Goal: Task Accomplishment & Management: Manage account settings

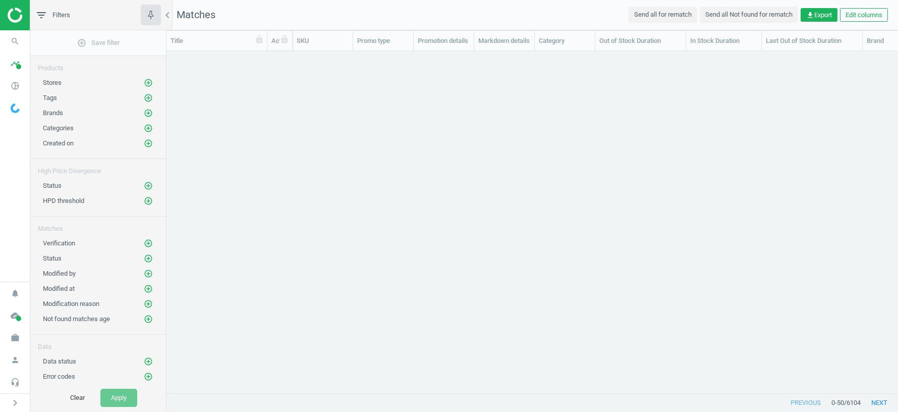
scroll to position [342, 731]
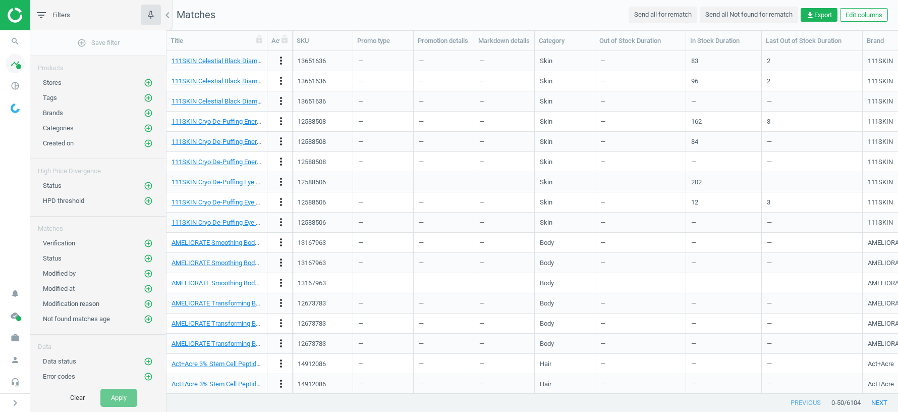
click at [12, 68] on icon "timeline" at bounding box center [15, 63] width 19 height 19
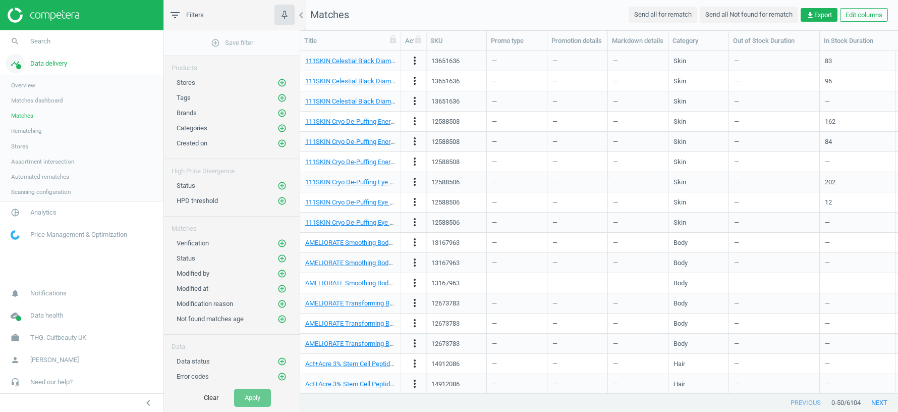
scroll to position [342, 598]
click at [19, 70] on icon "timeline" at bounding box center [15, 63] width 19 height 19
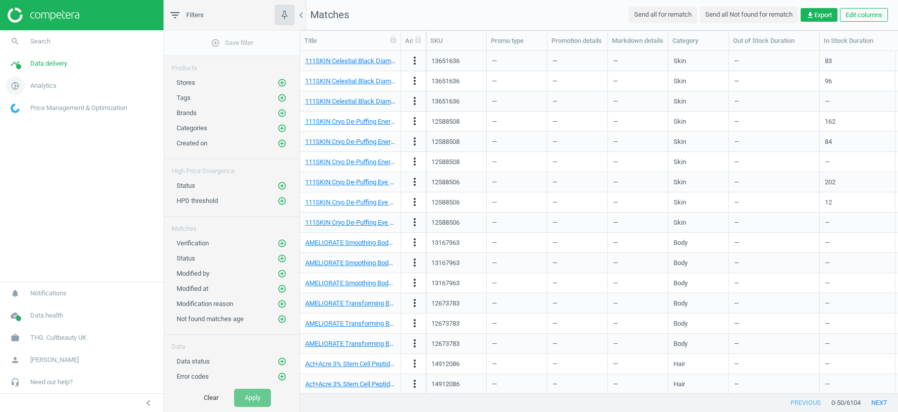
click at [23, 90] on span "pie_chart_outlined" at bounding box center [15, 86] width 30 height 22
click at [23, 107] on span "Overview" at bounding box center [23, 107] width 24 height 8
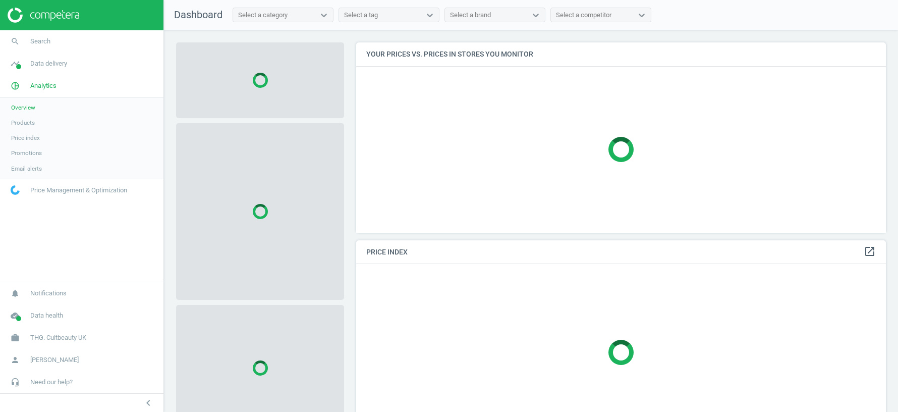
scroll to position [190, 530]
click at [26, 123] on span "Products" at bounding box center [23, 123] width 24 height 8
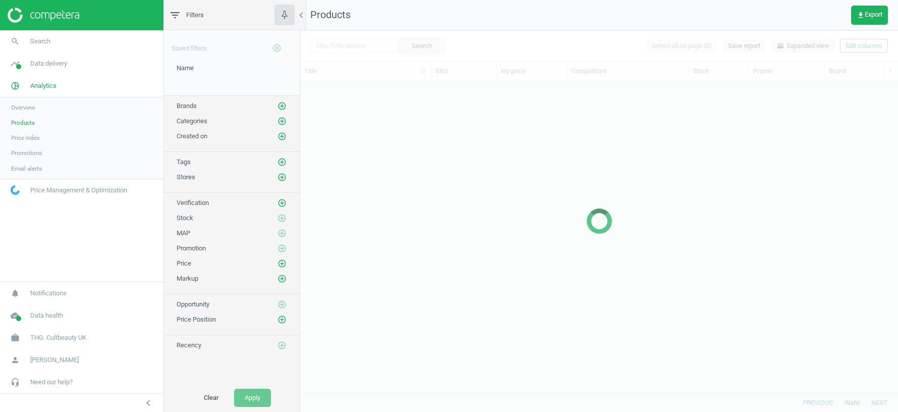
scroll to position [312, 598]
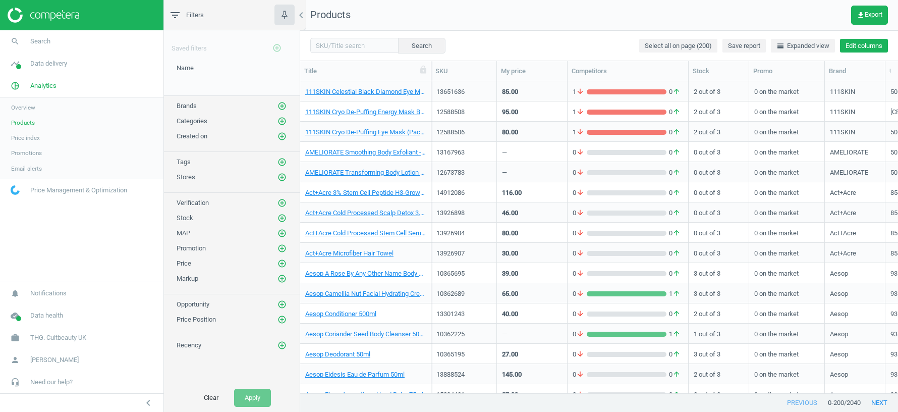
click at [868, 47] on button "Edit columns" at bounding box center [864, 46] width 48 height 14
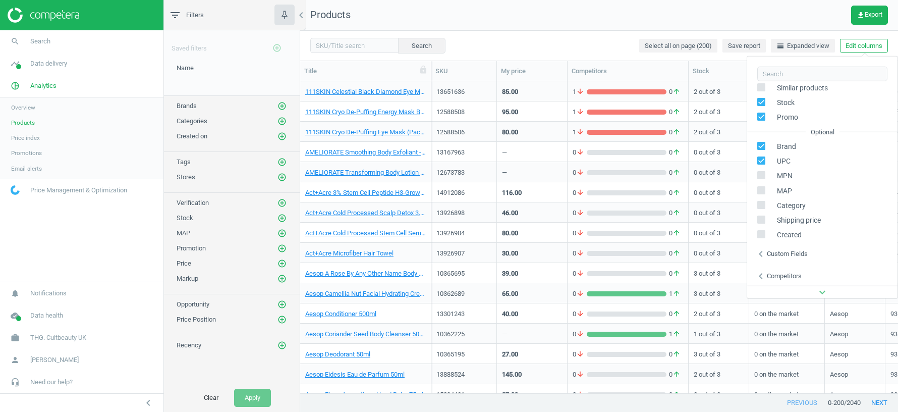
scroll to position [114, 0]
click at [541, 29] on nav "Products get_app Export" at bounding box center [599, 15] width 598 height 30
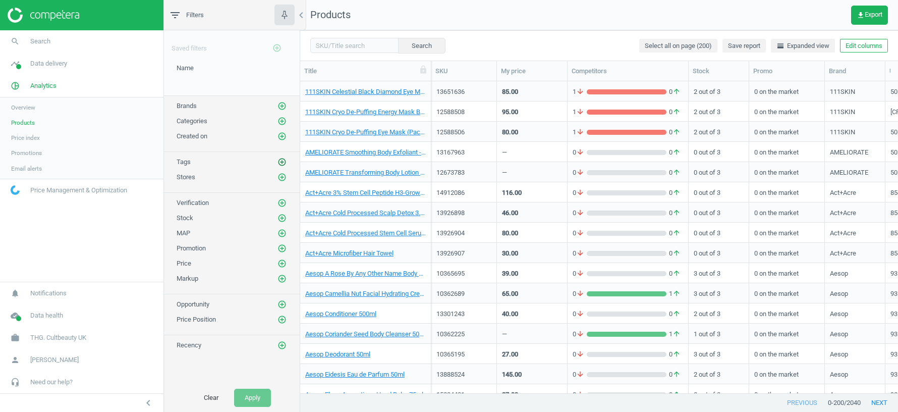
click at [280, 161] on icon "add_circle_outline" at bounding box center [281, 161] width 9 height 9
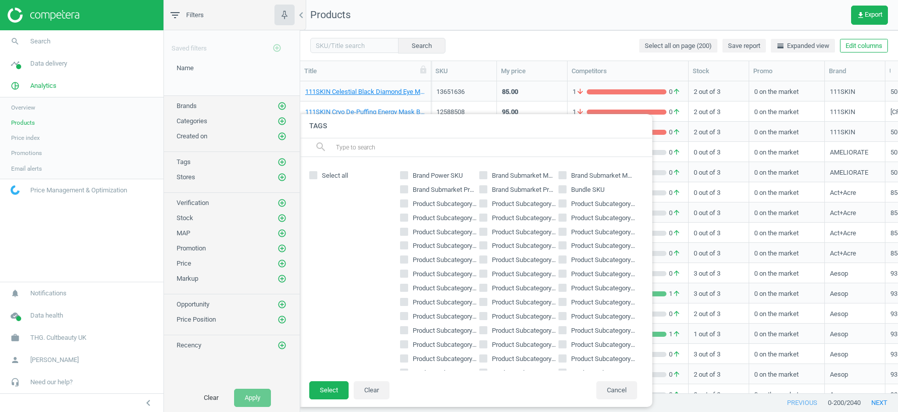
scroll to position [57, 0]
click at [563, 356] on input "Site Power SKU" at bounding box center [562, 357] width 7 height 7
checkbox input "true"
click at [331, 398] on button "Select" at bounding box center [328, 390] width 39 height 18
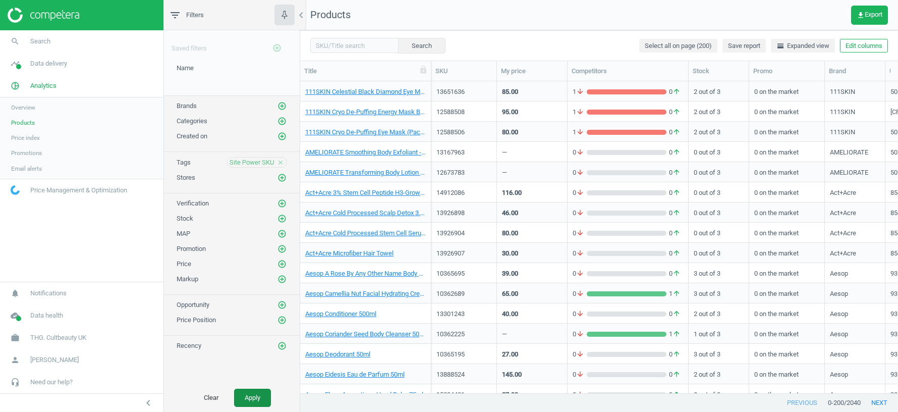
click at [252, 399] on button "Apply" at bounding box center [252, 397] width 37 height 18
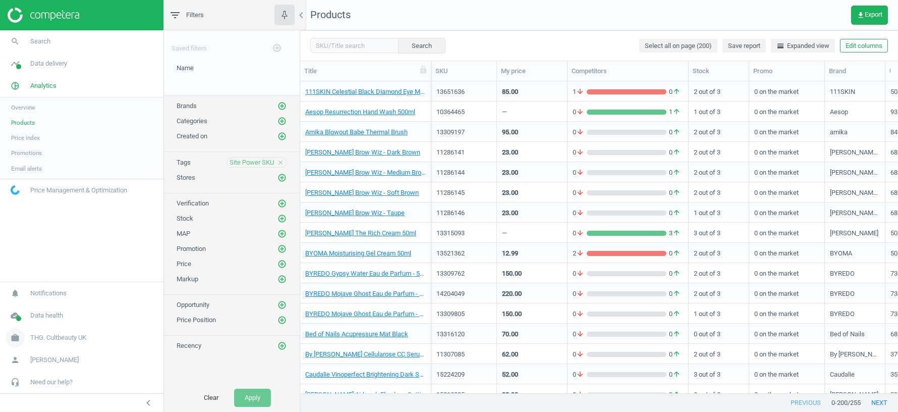
click at [61, 337] on span "THG. Cultbeauty UK" at bounding box center [58, 337] width 56 height 9
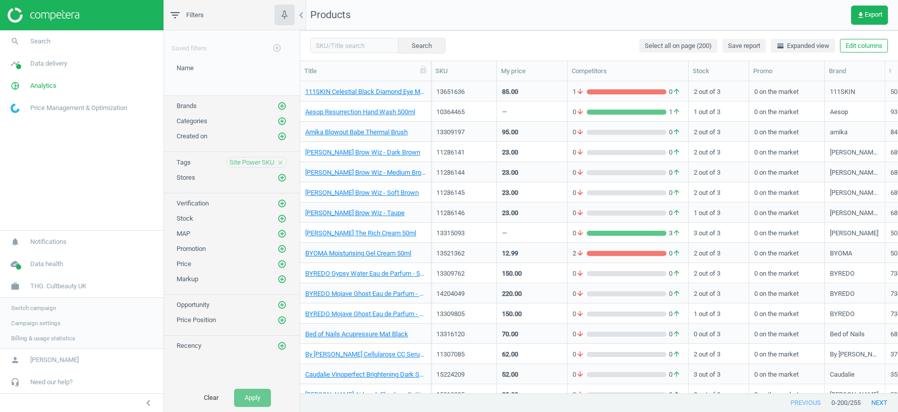
click at [37, 307] on span "Switch campaign" at bounding box center [33, 308] width 45 height 8
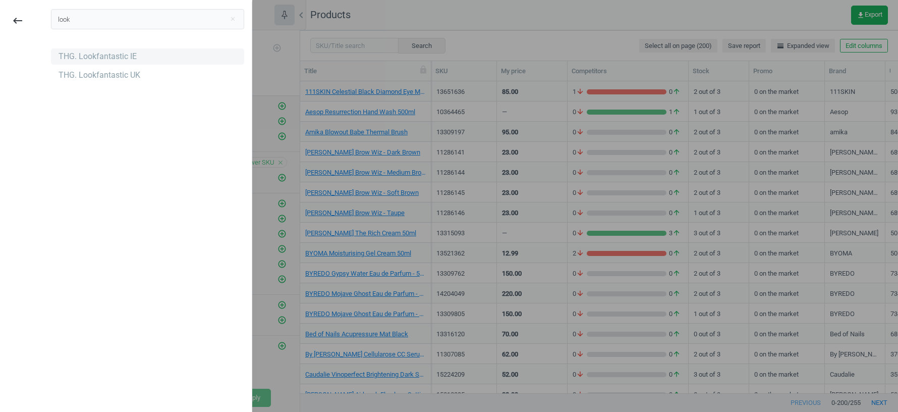
type input "look"
click at [123, 56] on div "THG. Lookfantastic IE" at bounding box center [98, 56] width 78 height 11
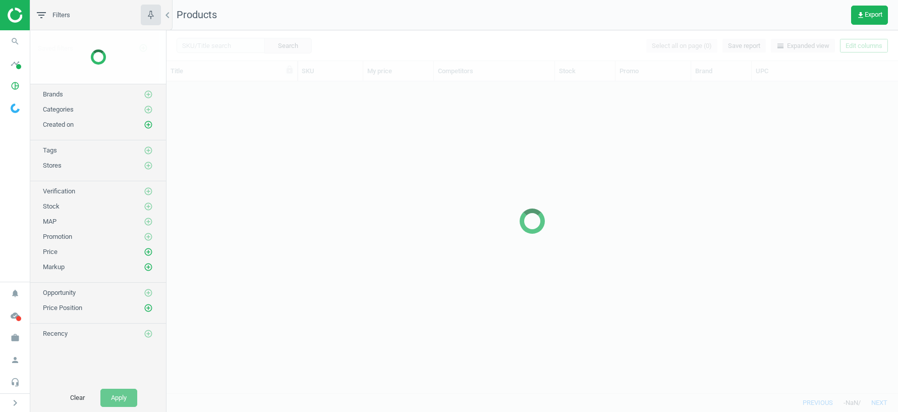
scroll to position [312, 731]
